Goal: Transaction & Acquisition: Purchase product/service

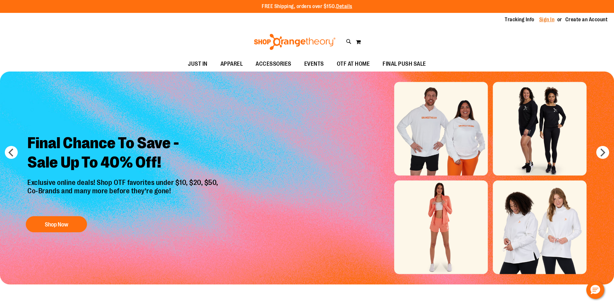
click at [545, 19] on link "Sign In" at bounding box center [546, 19] width 15 height 7
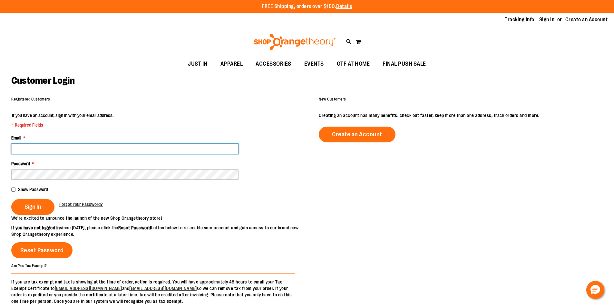
click at [61, 150] on input "Email *" at bounding box center [124, 149] width 227 height 10
type input "**********"
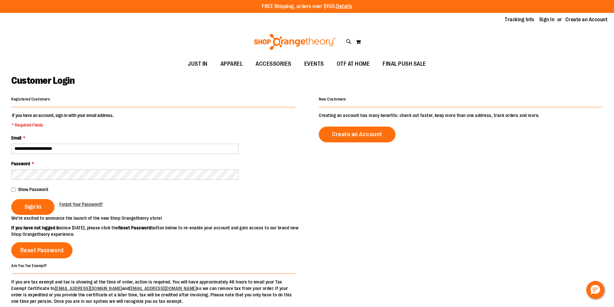
click at [43, 180] on fieldset "**********" at bounding box center [153, 163] width 284 height 103
click at [41, 170] on div "Password *" at bounding box center [153, 169] width 284 height 19
click at [44, 180] on fieldset "**********" at bounding box center [153, 163] width 284 height 103
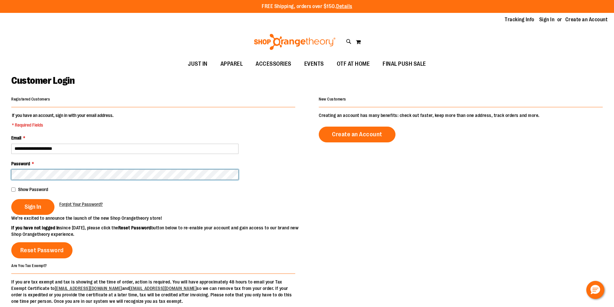
click at [11, 199] on button "Sign In" at bounding box center [32, 207] width 43 height 16
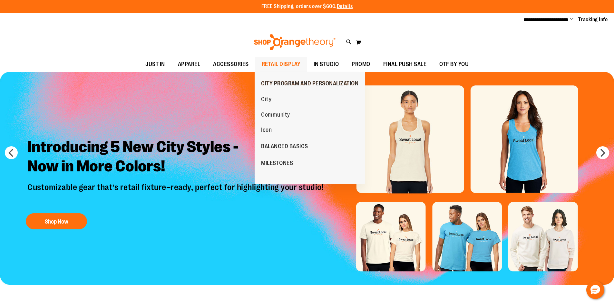
click at [286, 83] on span "CITY PROGRAM AND PERSONALIZATION" at bounding box center [309, 84] width 97 height 8
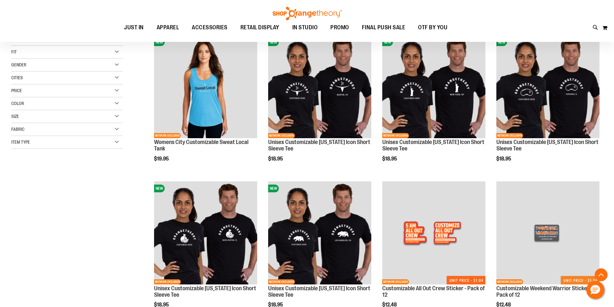
scroll to position [161, 0]
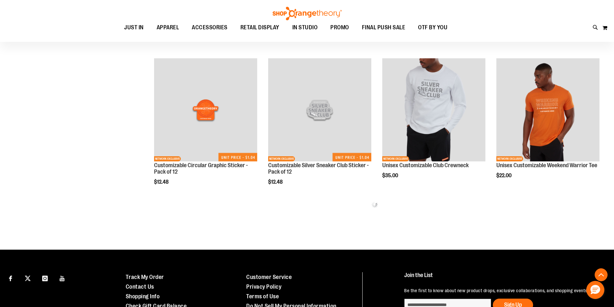
scroll to position [483, 0]
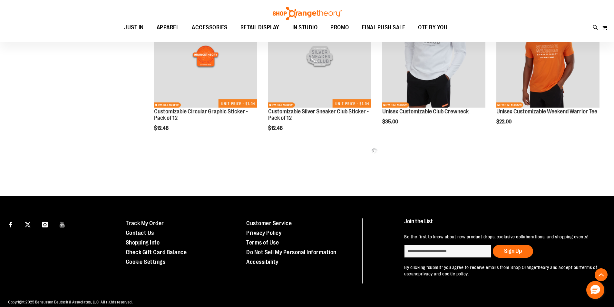
drag, startPoint x: 72, startPoint y: 236, endPoint x: 68, endPoint y: 297, distance: 61.6
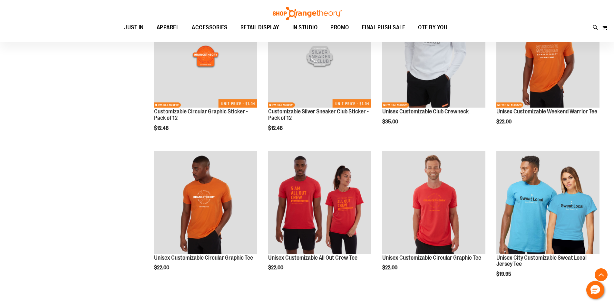
drag, startPoint x: 68, startPoint y: 297, endPoint x: 100, endPoint y: 103, distance: 197.1
click at [100, 102] on div "**********" at bounding box center [306, 153] width 591 height 941
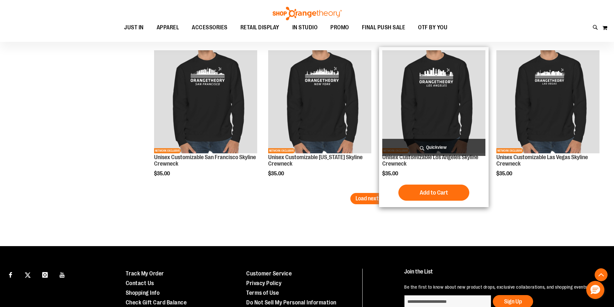
scroll to position [1349, 0]
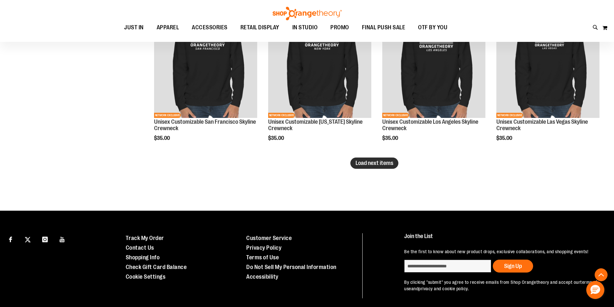
click at [365, 160] on span "Load next items" at bounding box center [374, 163] width 38 height 6
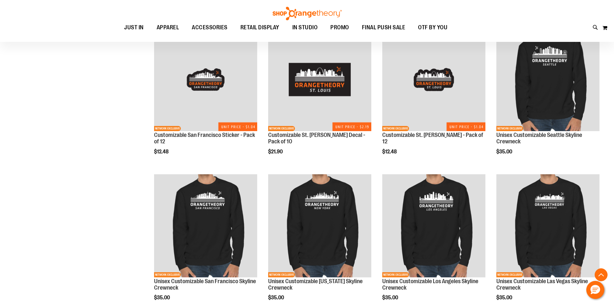
scroll to position [1188, 0]
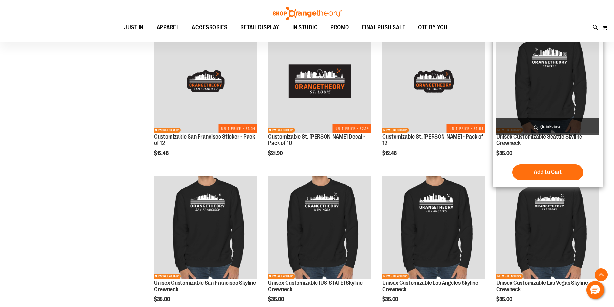
click at [534, 106] on img "product" at bounding box center [547, 81] width 103 height 103
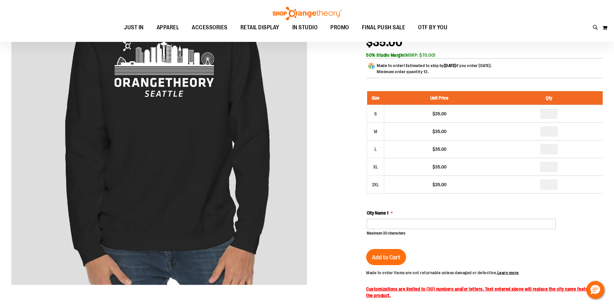
scroll to position [129, 0]
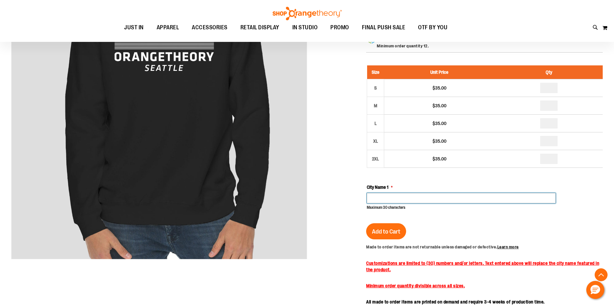
click at [395, 194] on input "City Name 1" at bounding box center [461, 198] width 189 height 10
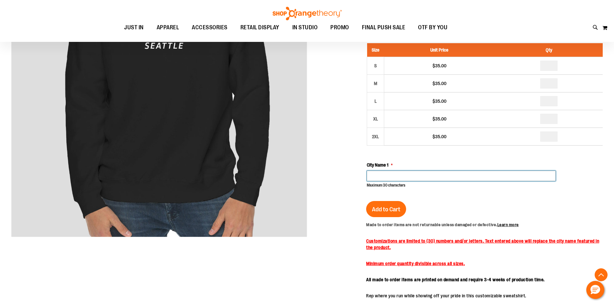
scroll to position [161, 0]
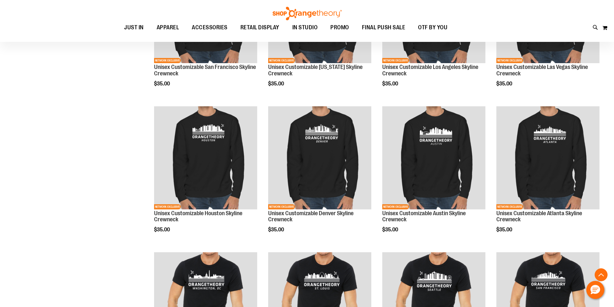
scroll to position [605, 0]
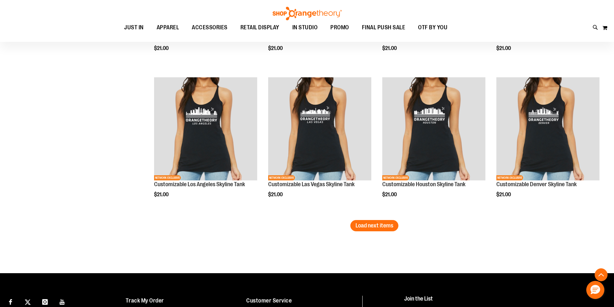
scroll to position [1365, 0]
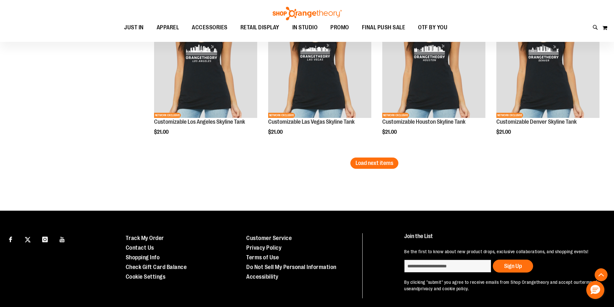
click at [391, 161] on span "Load next items" at bounding box center [374, 163] width 38 height 6
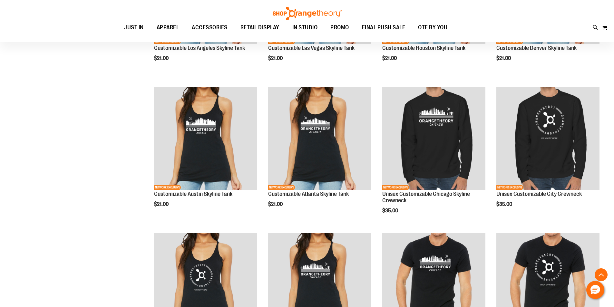
scroll to position [1429, 0]
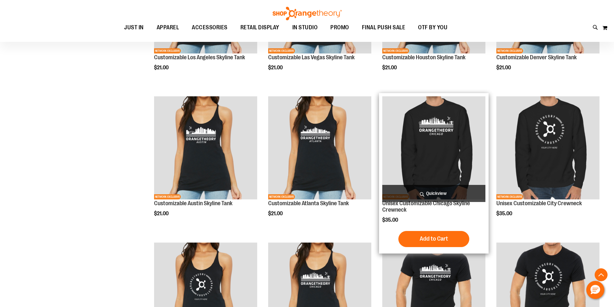
click at [458, 139] on img "product" at bounding box center [433, 147] width 103 height 103
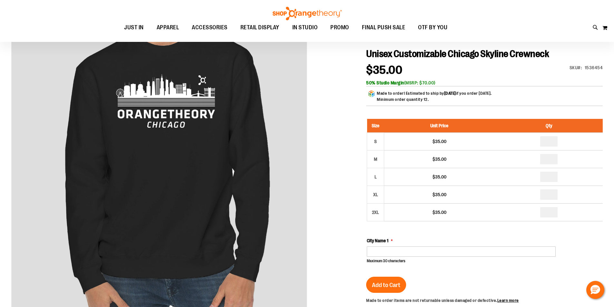
scroll to position [64, 0]
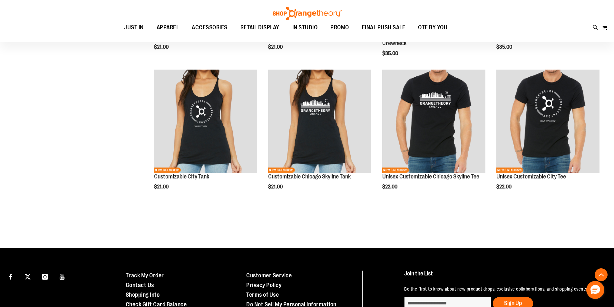
scroll to position [343, 0]
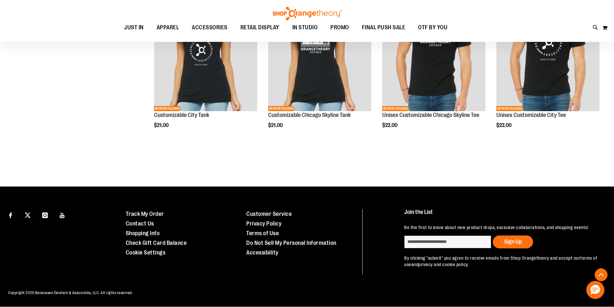
click at [368, 157] on div "Page Page Previous Page 2 Page 3 Page 4 Page 5 6" at bounding box center [374, 157] width 456 height 6
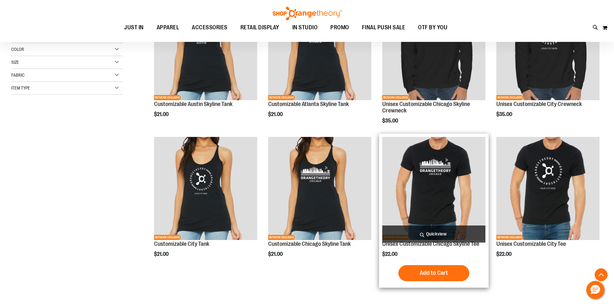
scroll to position [85, 0]
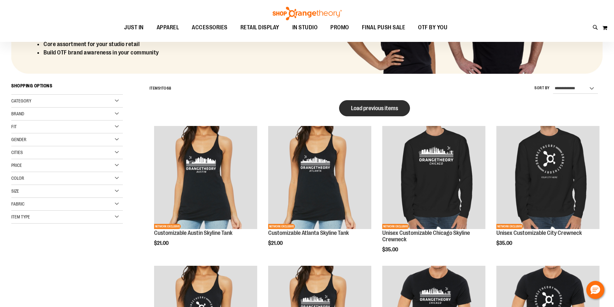
click at [382, 108] on span "Load previous items" at bounding box center [374, 108] width 47 height 6
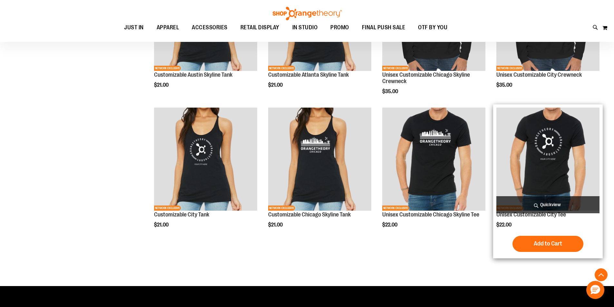
scroll to position [568, 0]
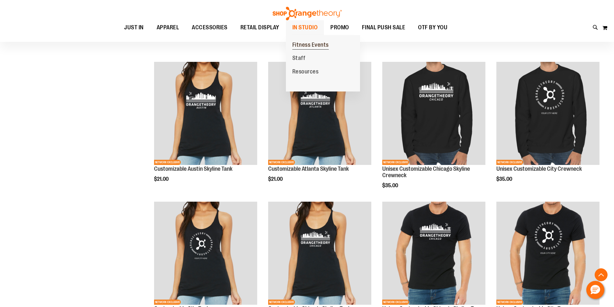
click at [310, 43] on span "Fitness Events" at bounding box center [310, 46] width 36 height 8
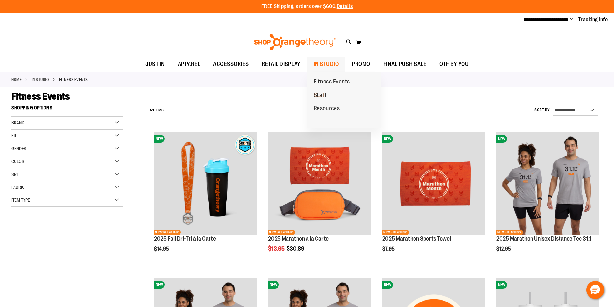
click at [325, 95] on span "Staff" at bounding box center [319, 96] width 13 height 8
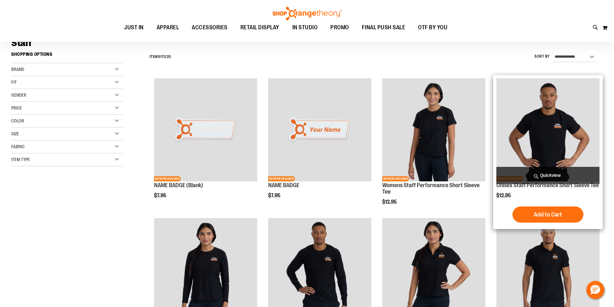
scroll to position [64, 0]
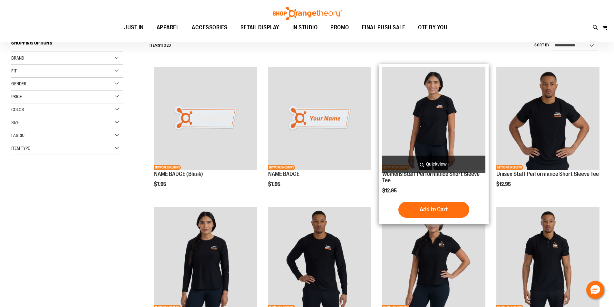
click at [439, 128] on img "product" at bounding box center [433, 118] width 103 height 103
click at [478, 103] on img "product" at bounding box center [433, 118] width 103 height 103
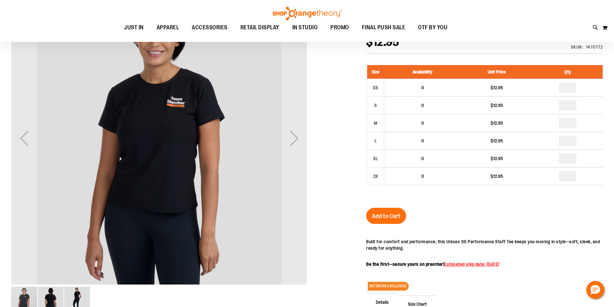
scroll to position [32, 0]
click at [303, 138] on div "Next" at bounding box center [294, 139] width 26 height 26
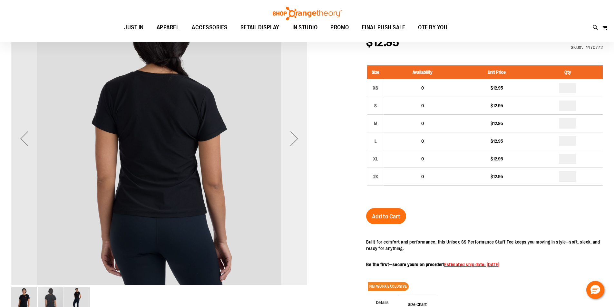
click at [303, 138] on div "Next" at bounding box center [294, 139] width 26 height 26
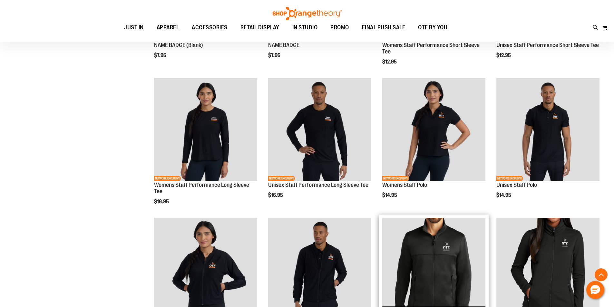
scroll to position [248, 0]
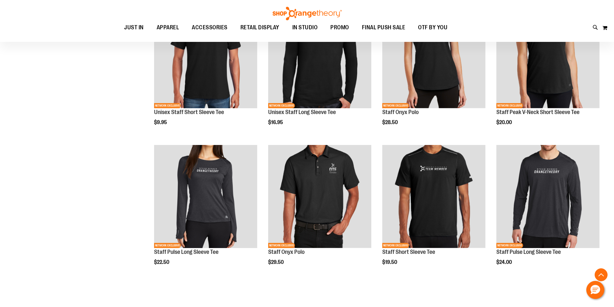
scroll to position [538, 0]
